Goal: Task Accomplishment & Management: Manage account settings

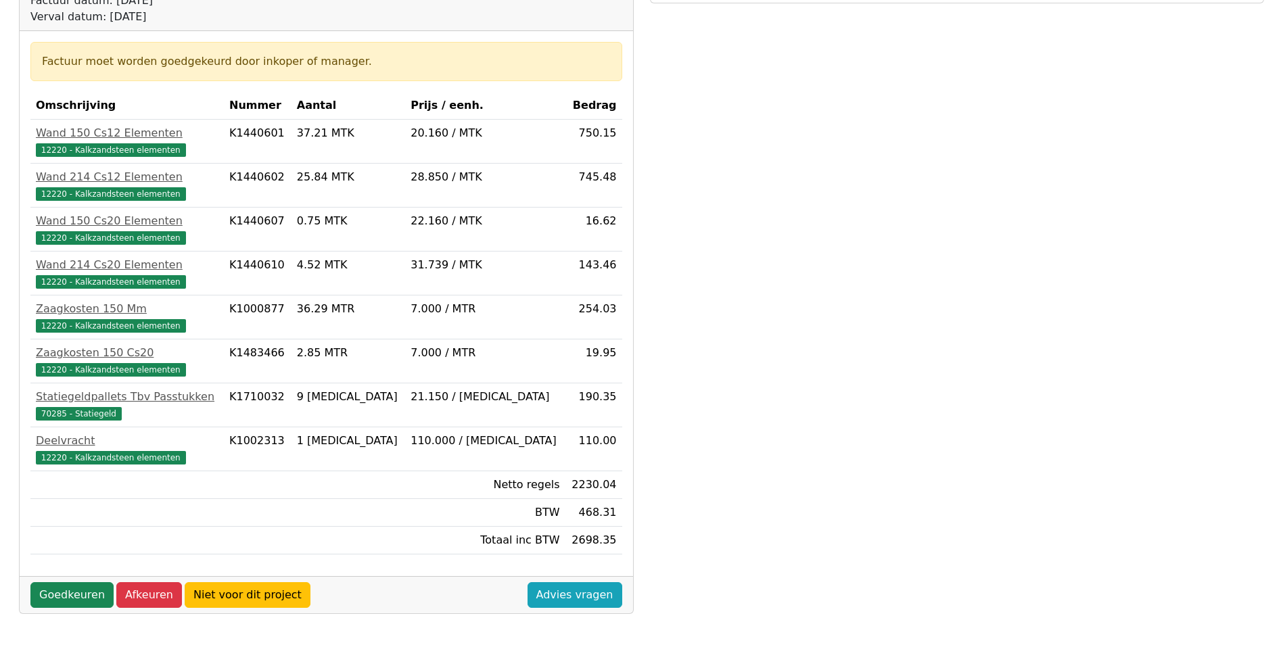
scroll to position [338, 0]
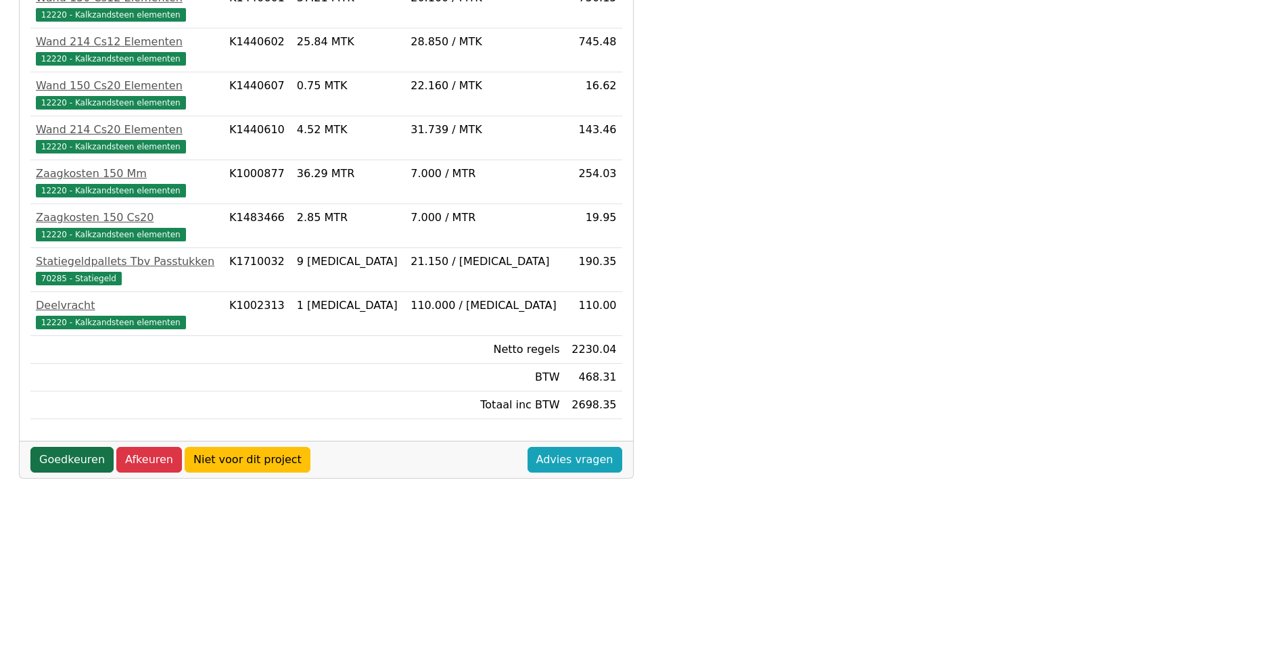
click at [70, 461] on link "Goedkeuren" at bounding box center [71, 460] width 83 height 26
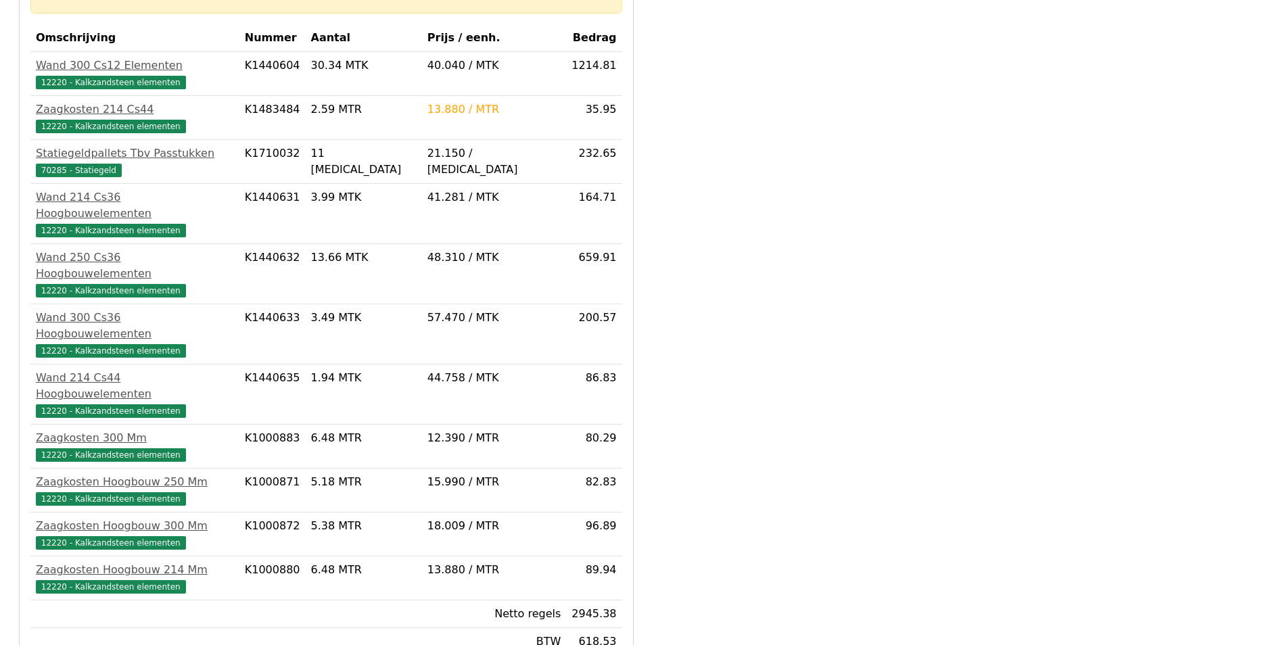
scroll to position [338, 0]
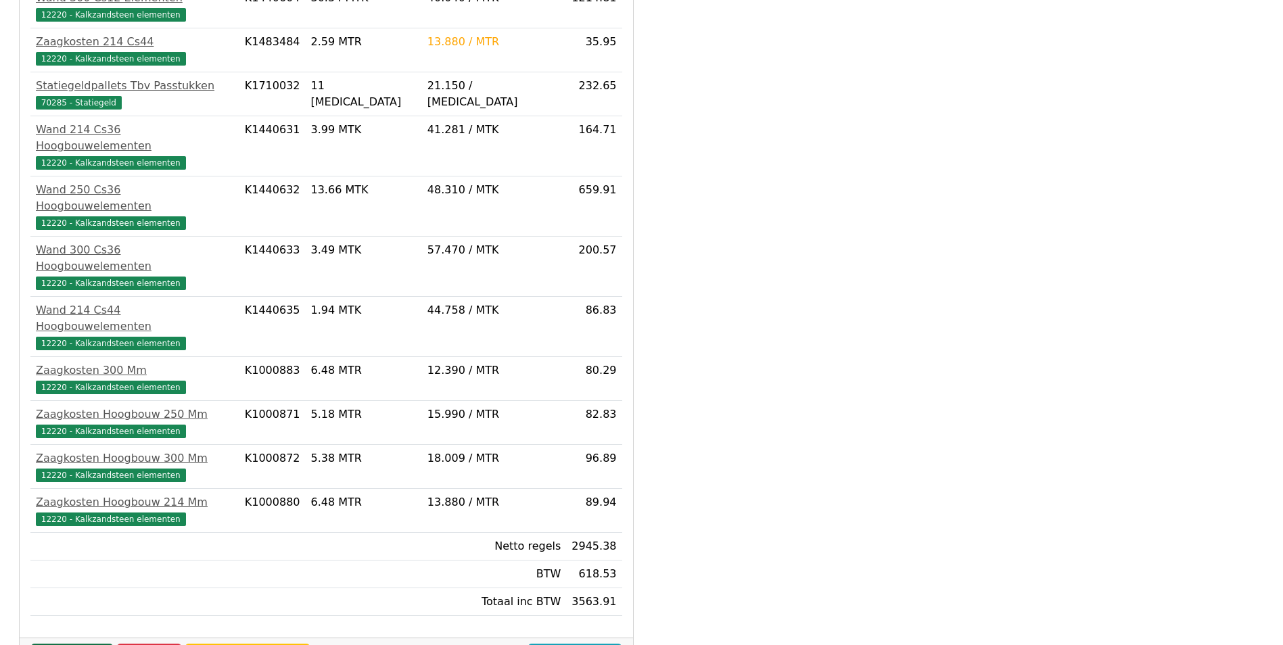
click at [46, 644] on link "Goedkeuren" at bounding box center [71, 657] width 83 height 26
